Goal: Information Seeking & Learning: Learn about a topic

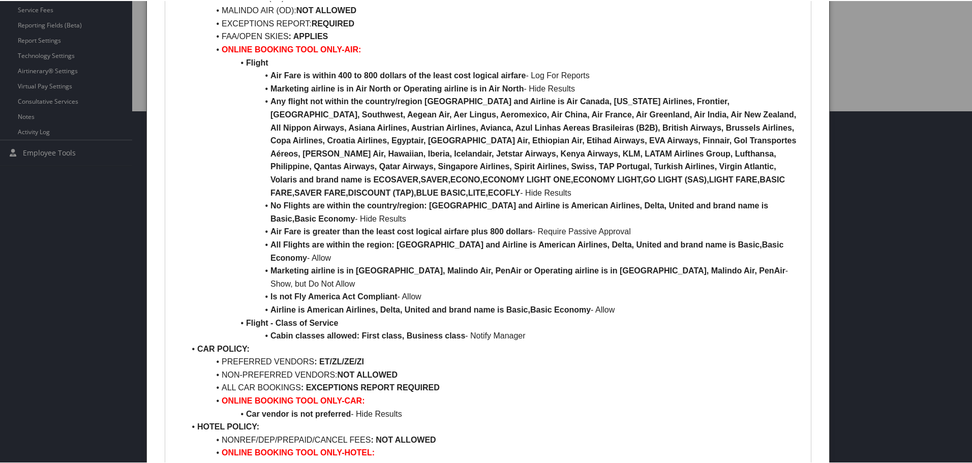
scroll to position [495, 0]
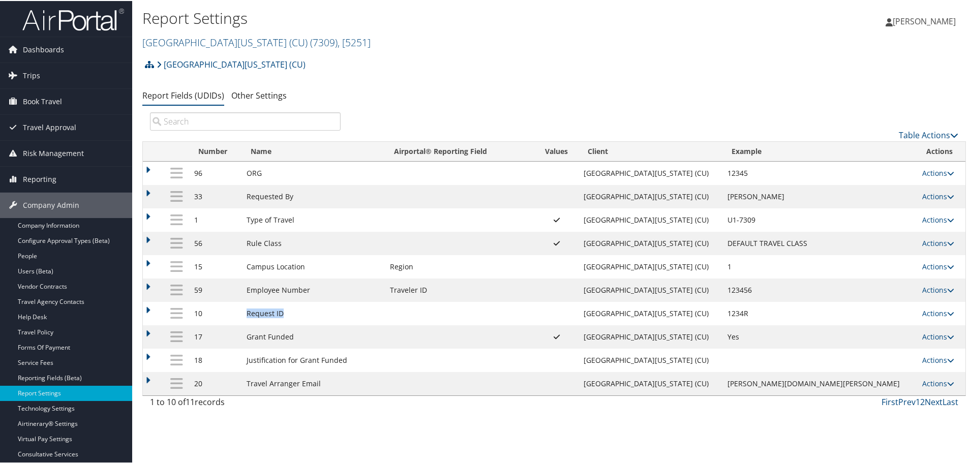
drag, startPoint x: 258, startPoint y: 312, endPoint x: 295, endPoint y: 315, distance: 36.7
click at [295, 315] on td "Request ID" at bounding box center [313, 312] width 143 height 23
click at [933, 403] on link "Next" at bounding box center [934, 401] width 18 height 11
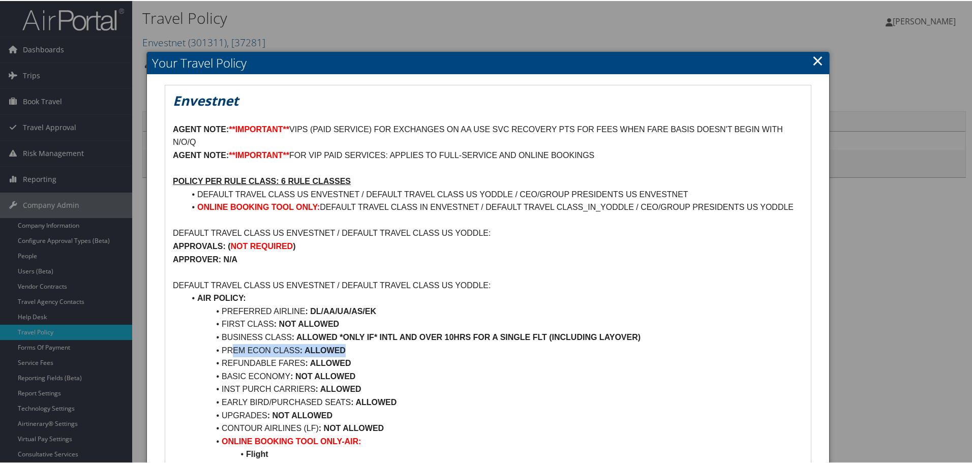
drag, startPoint x: 231, startPoint y: 352, endPoint x: 345, endPoint y: 353, distance: 113.4
click at [345, 353] on li "PREM ECON CLASS : ALLOWED" at bounding box center [494, 349] width 618 height 13
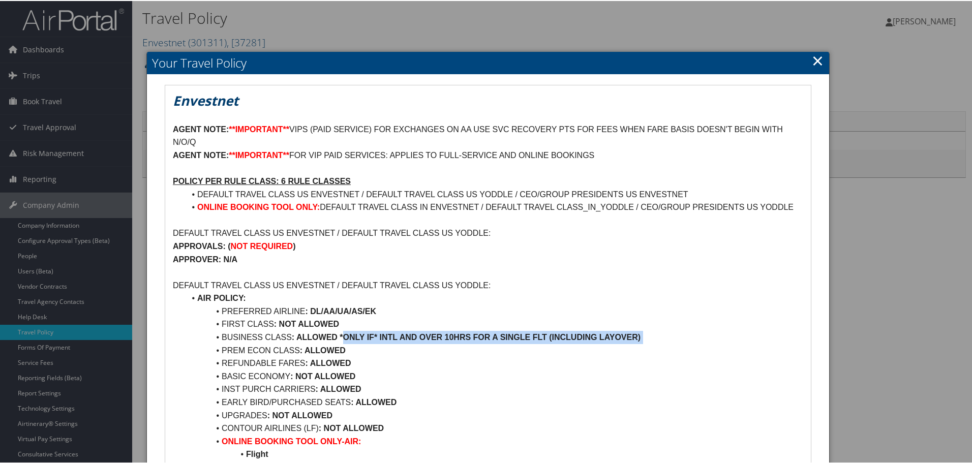
drag, startPoint x: 221, startPoint y: 348, endPoint x: 338, endPoint y: 343, distance: 116.5
